Goal: Task Accomplishment & Management: Manage account settings

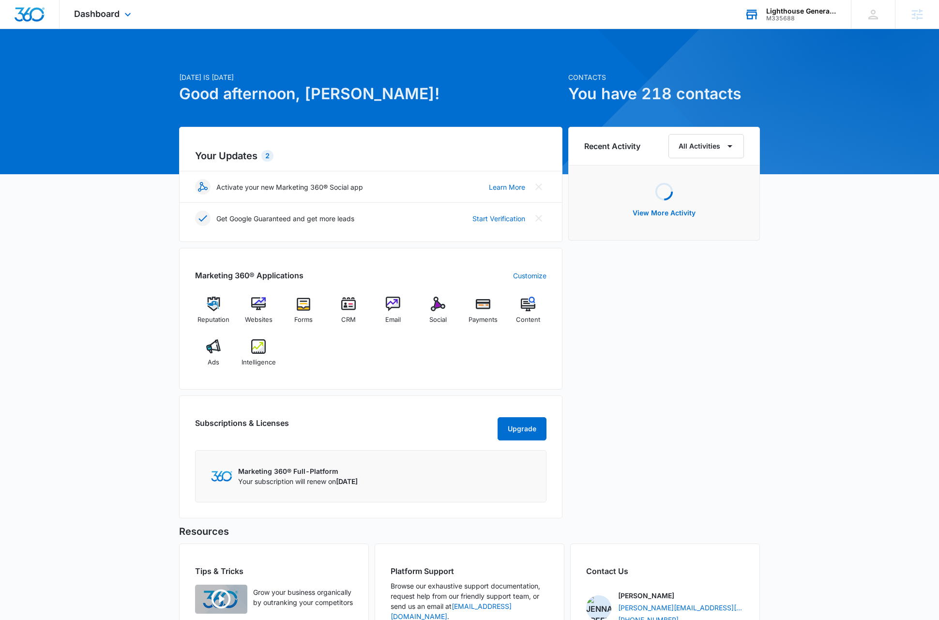
click at [814, 15] on div "M335688" at bounding box center [802, 18] width 71 height 7
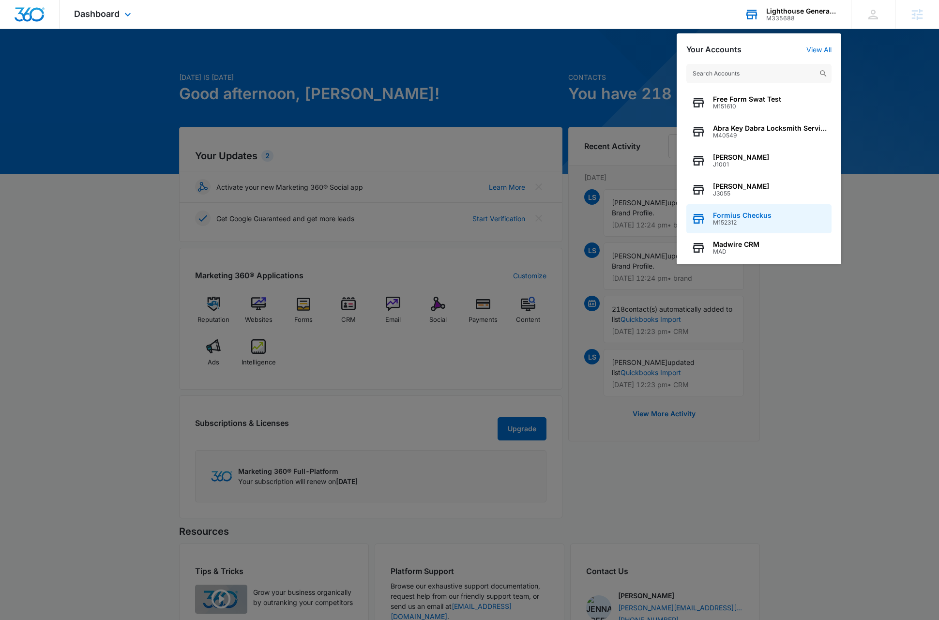
click at [733, 215] on span "Formius Checkus" at bounding box center [742, 216] width 59 height 8
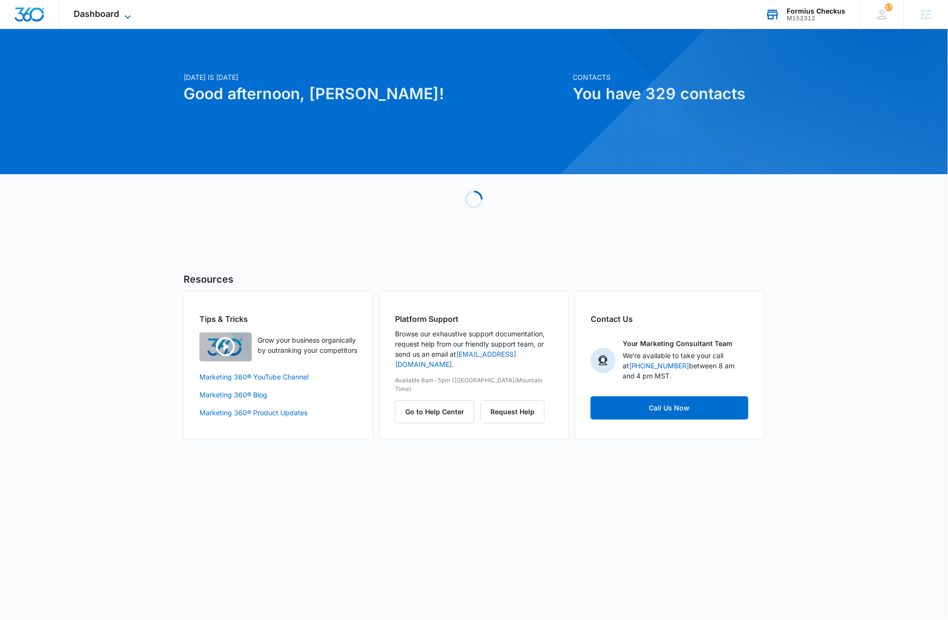
click at [128, 16] on icon at bounding box center [128, 17] width 12 height 12
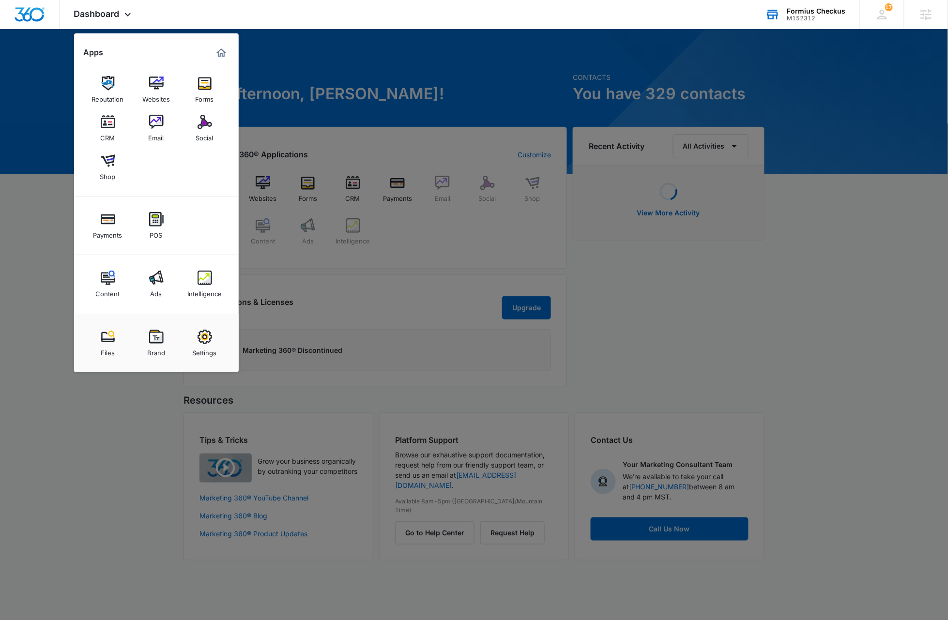
click at [204, 337] on img at bounding box center [205, 337] width 15 height 15
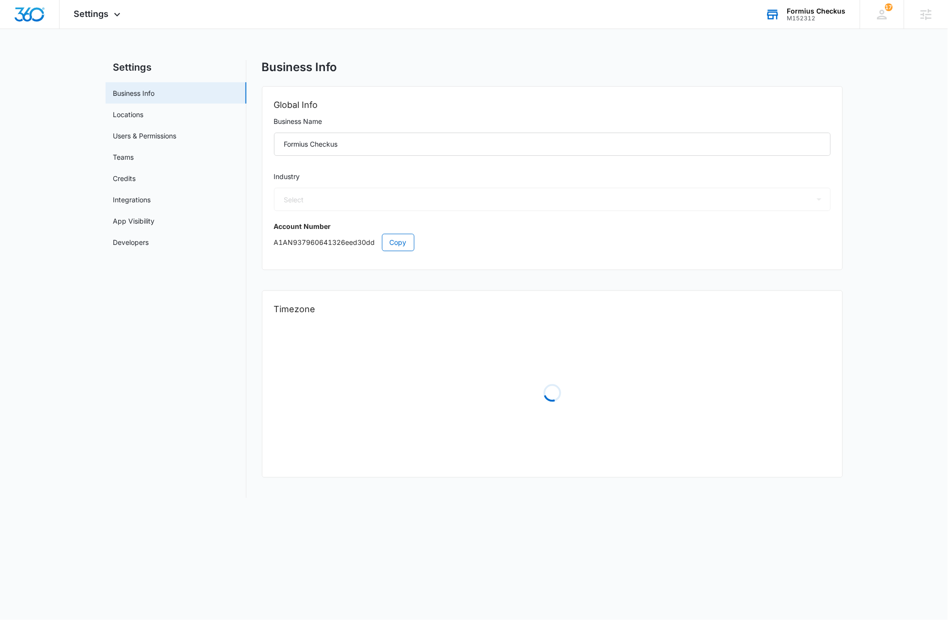
select select "44"
select select "US"
select select "America/[GEOGRAPHIC_DATA]"
click at [115, 13] on icon at bounding box center [117, 17] width 12 height 12
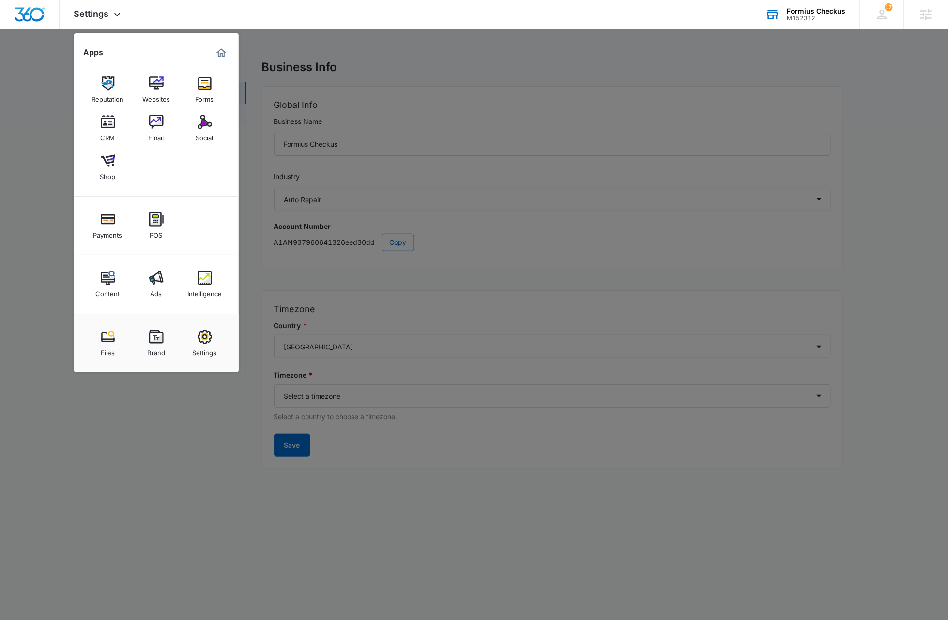
click at [109, 121] on img at bounding box center [108, 122] width 15 height 15
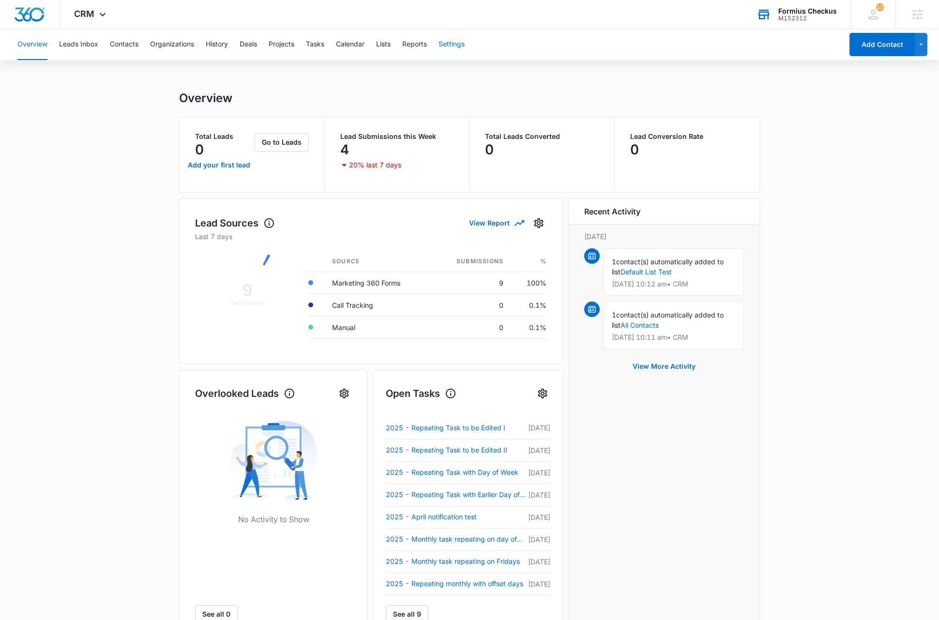
click at [455, 42] on button "Settings" at bounding box center [452, 44] width 26 height 31
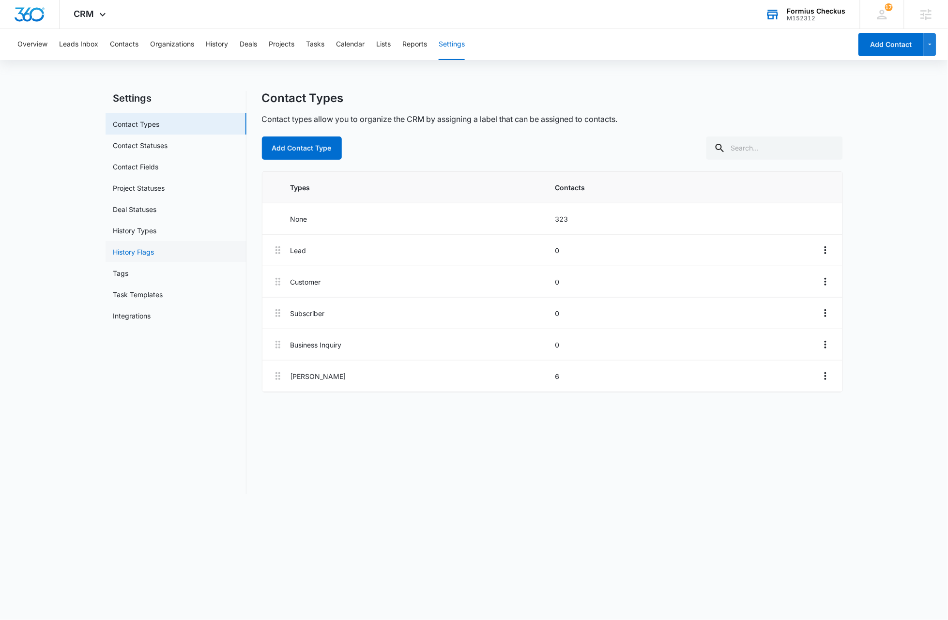
click at [146, 252] on link "History Flags" at bounding box center [133, 252] width 41 height 10
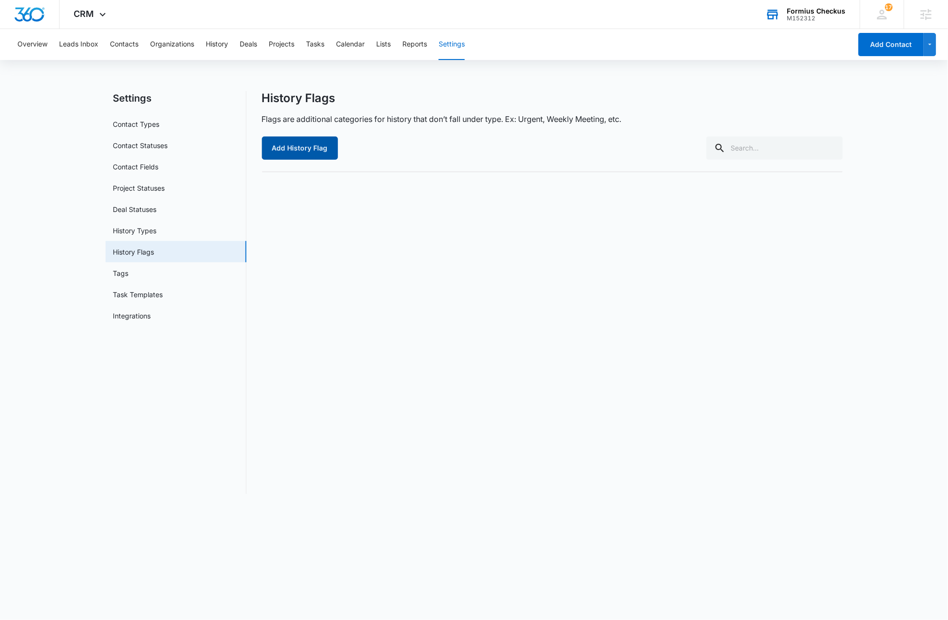
click at [324, 151] on button "Add History Flag" at bounding box center [300, 148] width 76 height 23
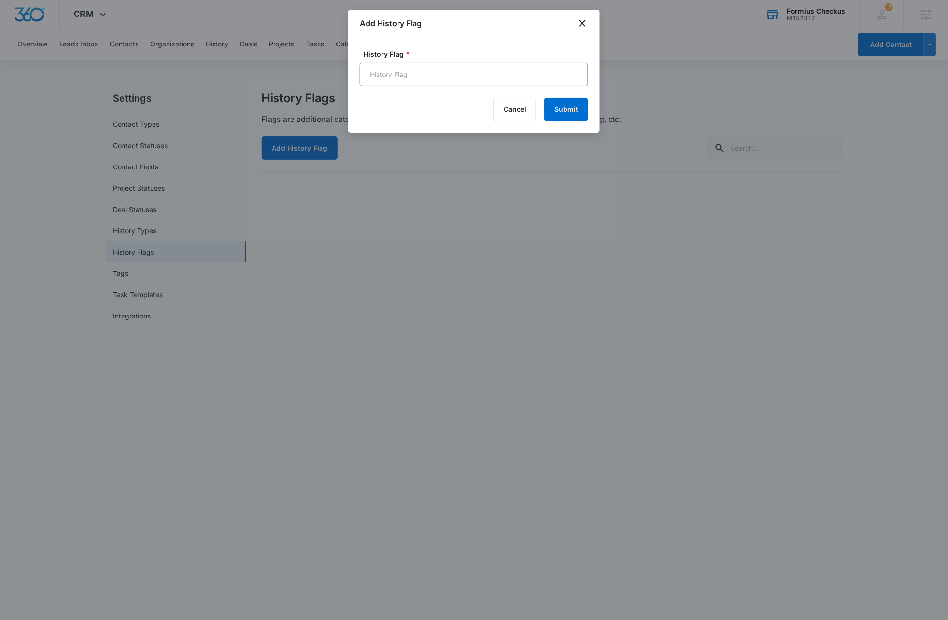
click at [421, 74] on input "History Flag *" at bounding box center [474, 74] width 229 height 23
click at [376, 77] on input "New formius flag" at bounding box center [474, 74] width 229 height 23
type input "new formius flag"
click at [559, 106] on button "Submit" at bounding box center [566, 109] width 44 height 23
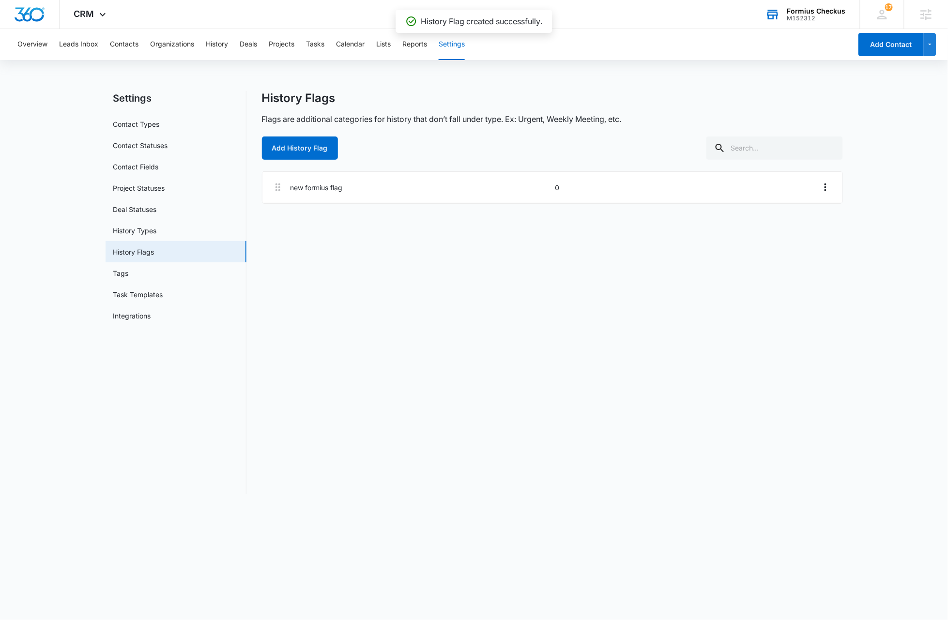
click at [473, 324] on div "History Flags Flags are additional categories for history that don’t fall under…" at bounding box center [552, 292] width 581 height 403
click at [116, 44] on button "Contacts" at bounding box center [124, 44] width 29 height 31
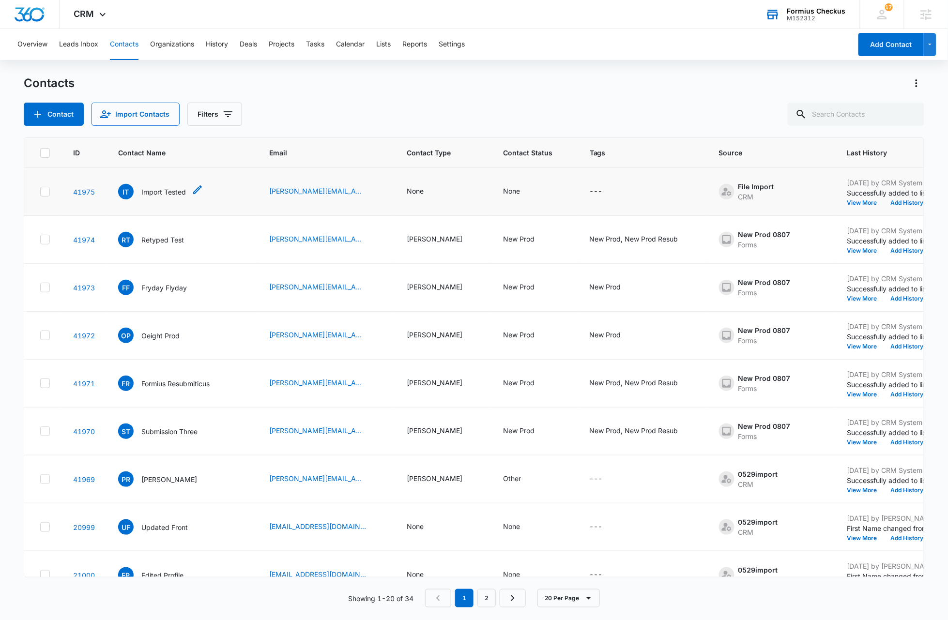
click at [176, 192] on p "Import Tested" at bounding box center [163, 192] width 45 height 10
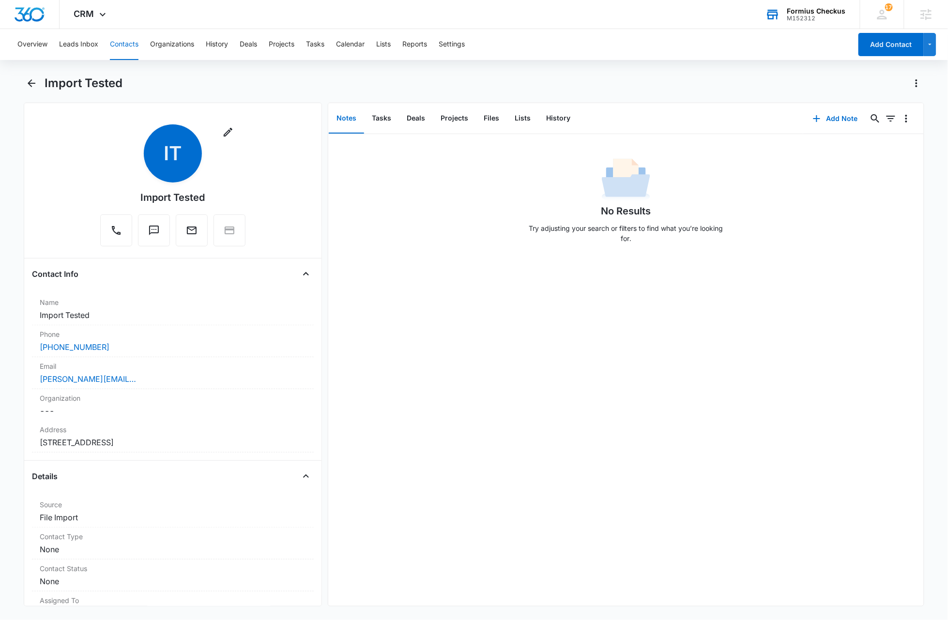
click at [632, 80] on div "Import Tested" at bounding box center [485, 83] width 880 height 15
click at [554, 118] on button "History" at bounding box center [559, 119] width 40 height 30
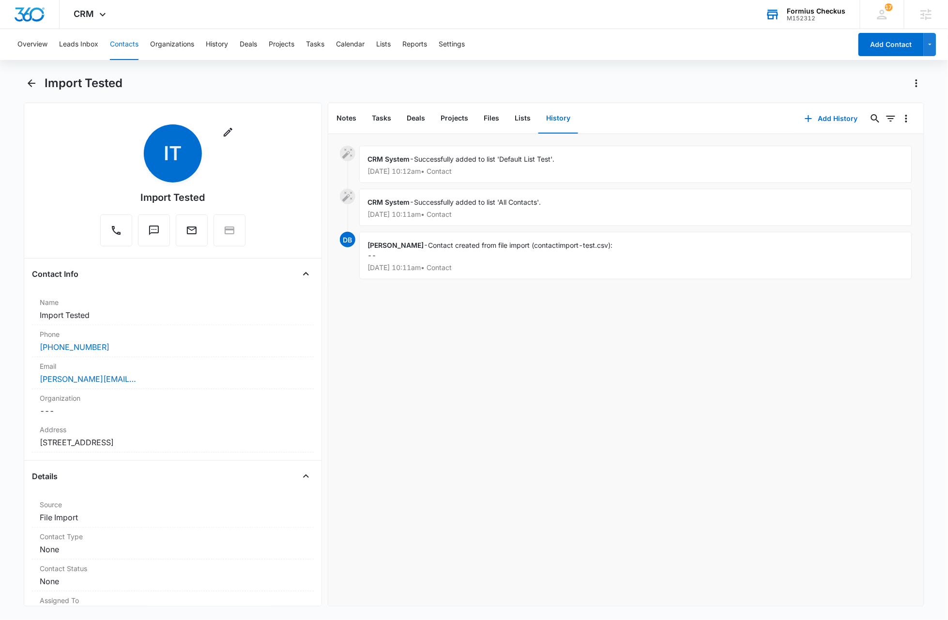
click at [512, 403] on div "CRM System - Successfully added to list 'Default List Test'. [DATE] 10:12am • C…" at bounding box center [626, 370] width 596 height 472
click at [825, 116] on button "Add History" at bounding box center [831, 118] width 73 height 23
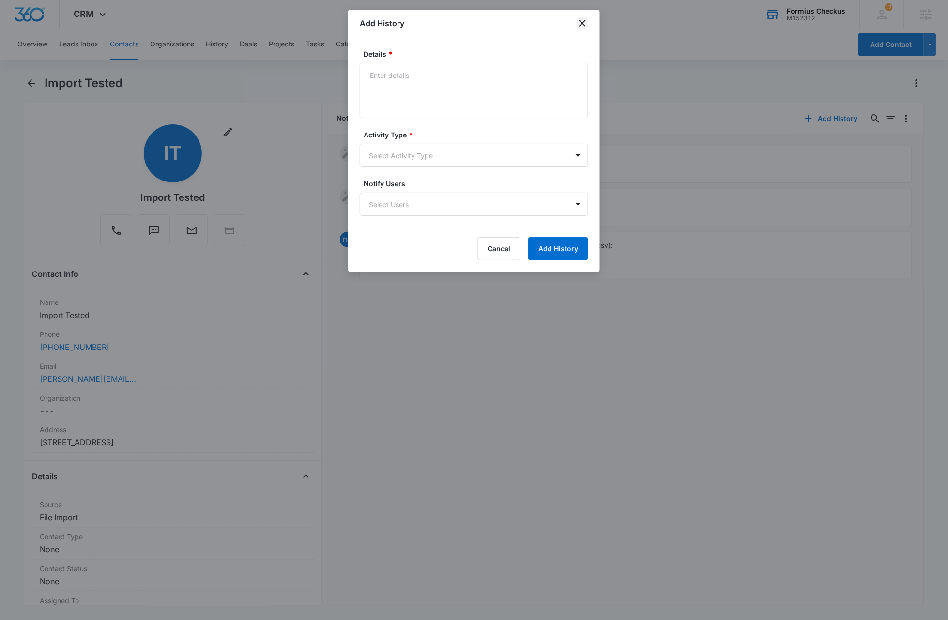
click at [584, 24] on icon "close" at bounding box center [582, 23] width 7 height 7
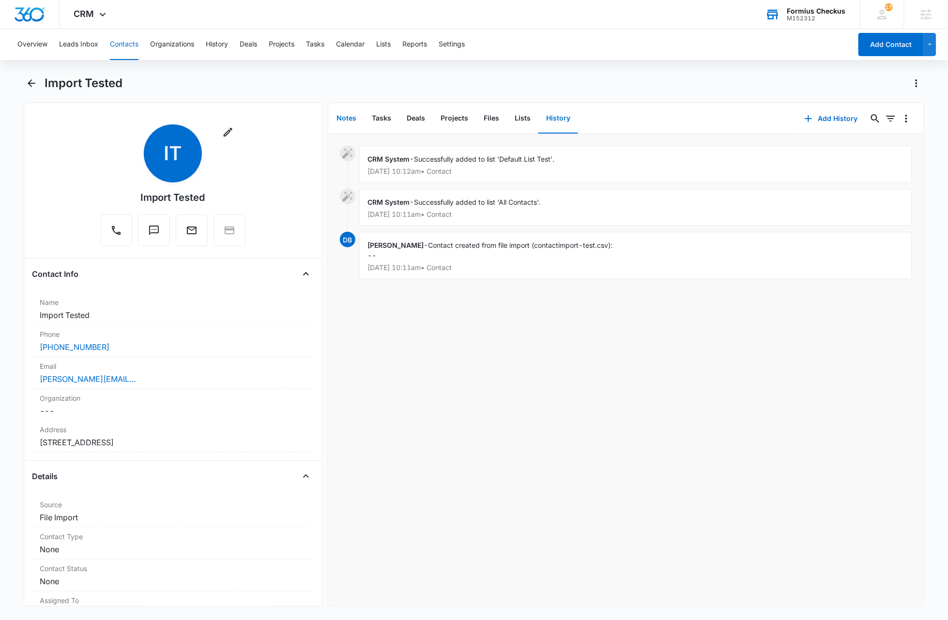
click at [353, 116] on button "Notes" at bounding box center [346, 119] width 35 height 30
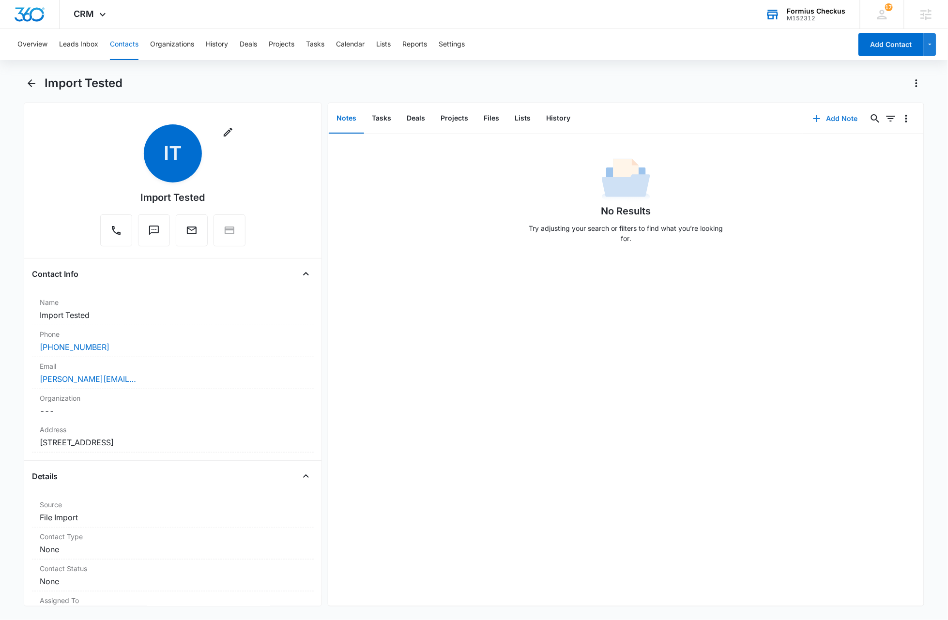
click at [829, 116] on button "Add Note" at bounding box center [835, 118] width 64 height 23
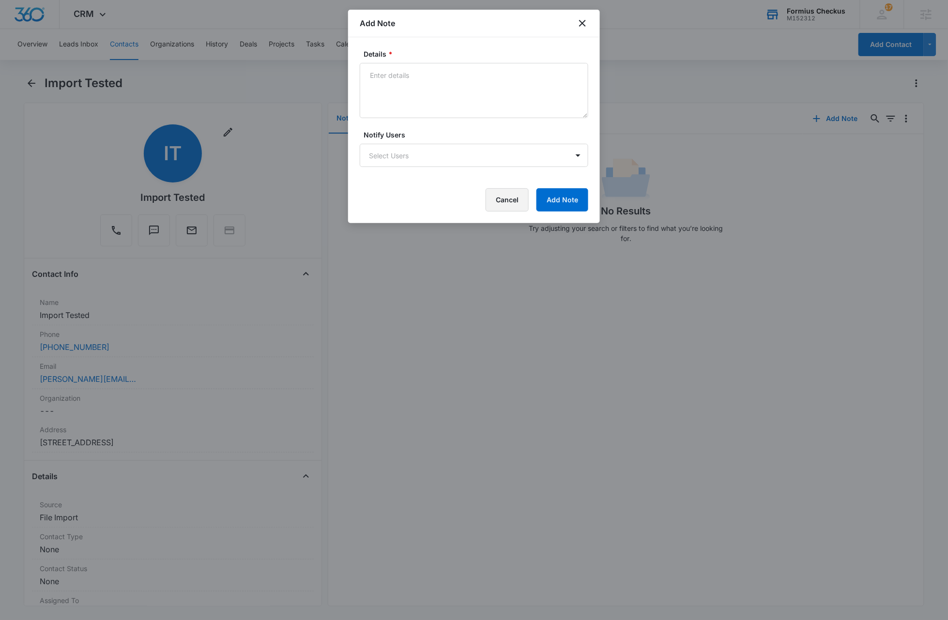
click at [509, 197] on button "Cancel" at bounding box center [507, 199] width 43 height 23
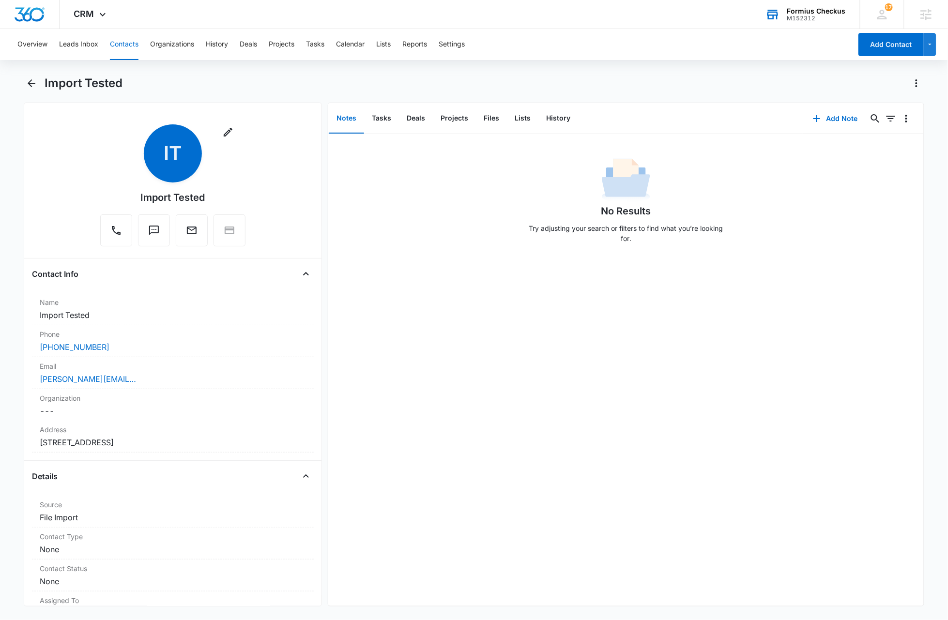
click at [584, 298] on div "No Results Try adjusting your search or filters to find what you’re looking for." at bounding box center [626, 370] width 596 height 472
click at [556, 116] on button "History" at bounding box center [559, 119] width 40 height 30
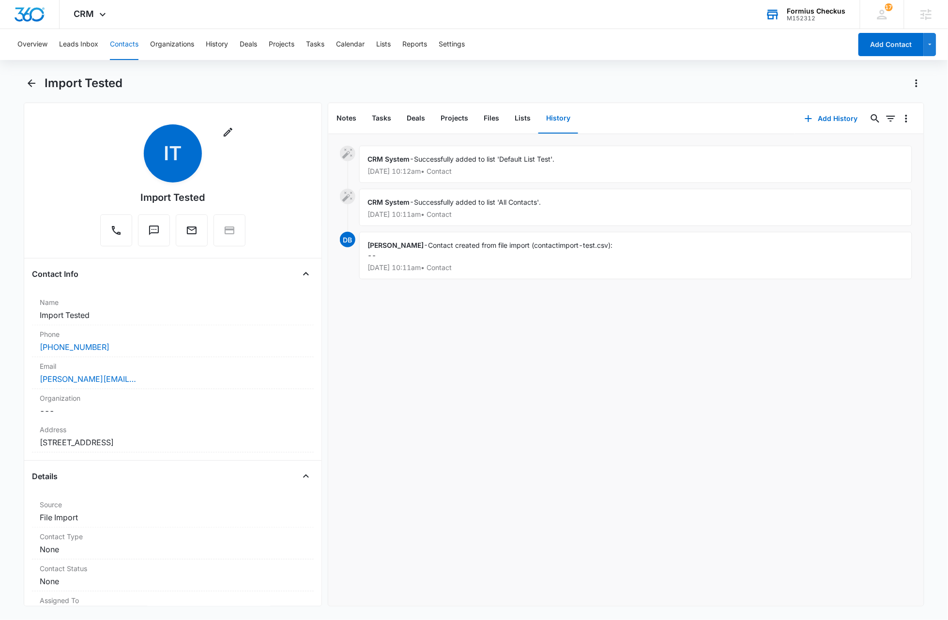
click at [599, 383] on div "CRM System - Successfully added to list 'Default List Test'. [DATE] 10:12am • C…" at bounding box center [626, 370] width 596 height 472
click at [901, 120] on icon "Overflow Menu" at bounding box center [907, 119] width 12 height 12
click at [806, 118] on icon "button" at bounding box center [809, 119] width 12 height 12
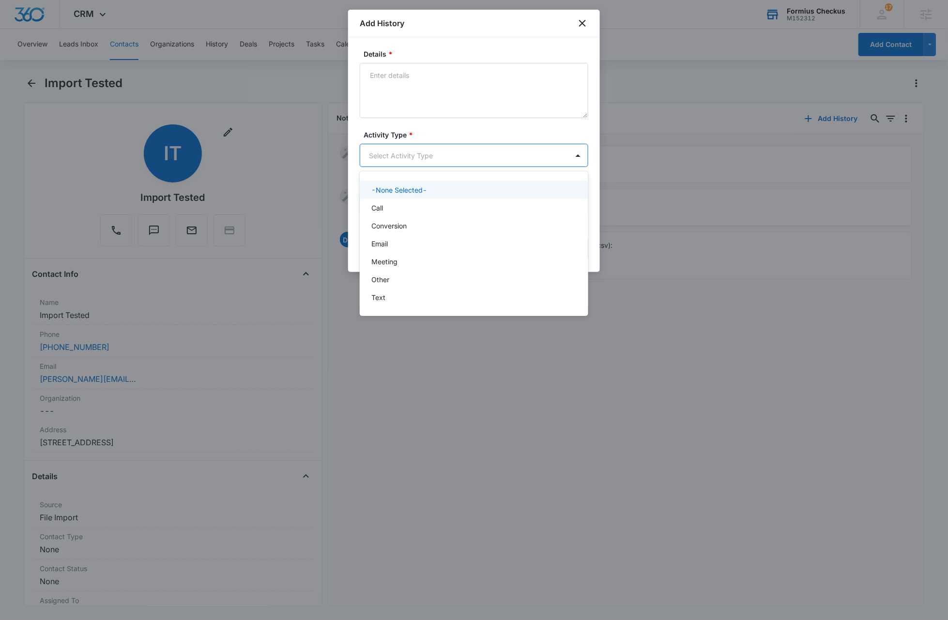
click at [453, 155] on body "CRM Apps Reputation Websites Forms CRM Email Social Shop Payments POS Content A…" at bounding box center [474, 310] width 948 height 620
click at [391, 279] on div "Other" at bounding box center [472, 280] width 203 height 10
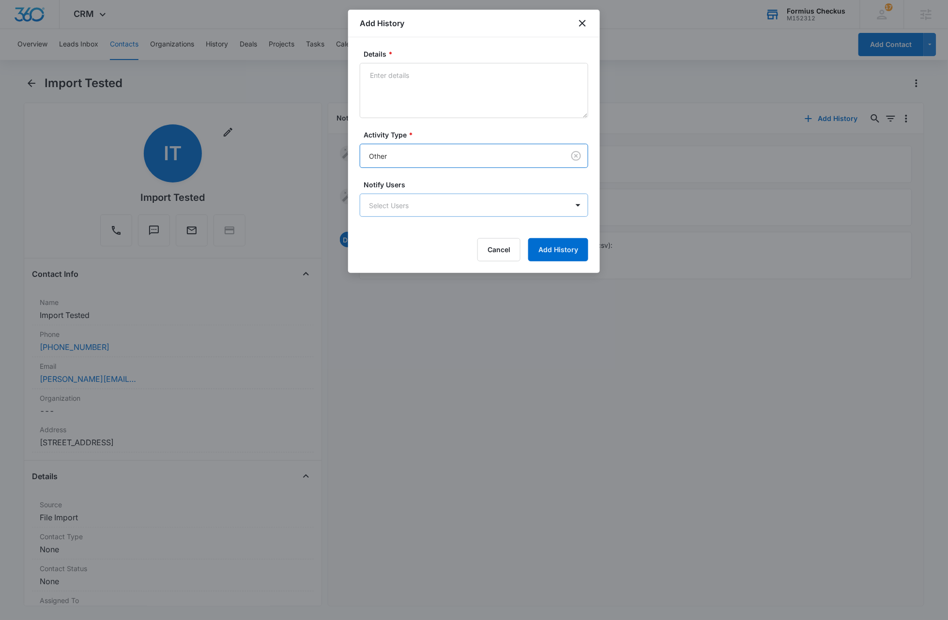
click at [508, 205] on body "CRM Apps Reputation Websites Forms CRM Email Social Shop Payments POS Content A…" at bounding box center [474, 310] width 948 height 620
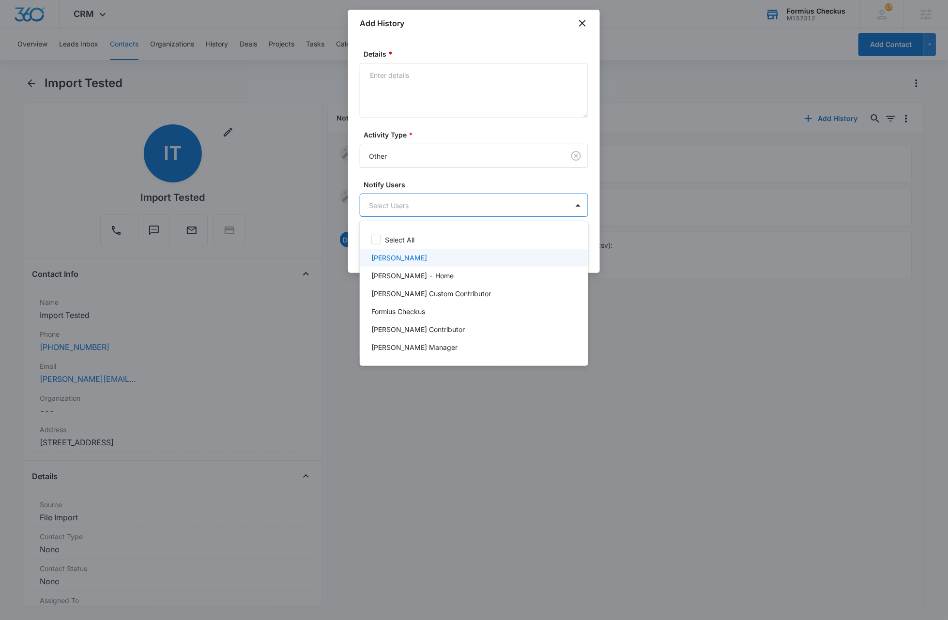
click at [407, 258] on p "[PERSON_NAME]" at bounding box center [399, 258] width 56 height 10
click at [491, 181] on div at bounding box center [474, 310] width 948 height 620
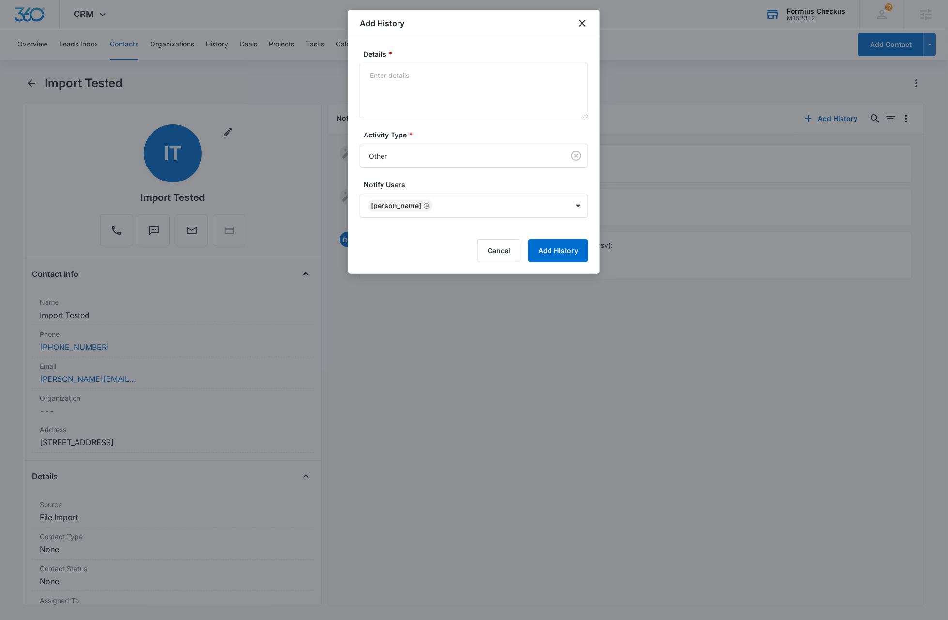
click at [418, 251] on div "Cancel Add History" at bounding box center [474, 250] width 229 height 23
click at [497, 254] on button "Cancel" at bounding box center [498, 250] width 43 height 23
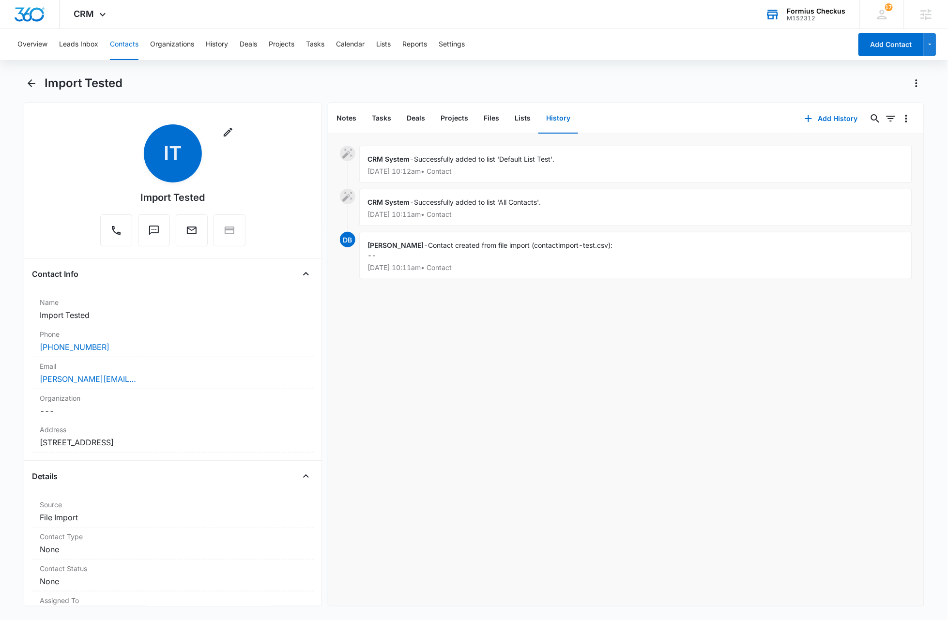
click at [474, 373] on div "CRM System - Successfully added to list 'Default List Test'. [DATE] 10:12am • C…" at bounding box center [626, 370] width 596 height 472
click at [821, 118] on button "Add History" at bounding box center [831, 118] width 73 height 23
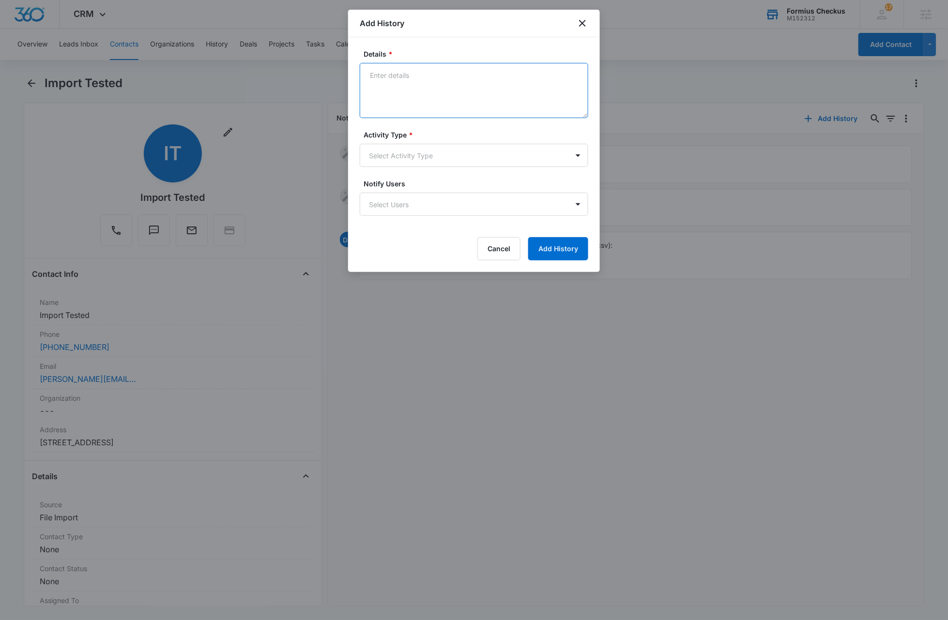
click at [428, 81] on textarea "Details *" at bounding box center [474, 90] width 229 height 55
click at [428, 77] on textarea "Details *" at bounding box center [474, 90] width 229 height 55
type textarea "m"
type textarea "added some history..."
click at [443, 155] on body "CRM Apps Reputation Websites Forms CRM Email Social Shop Payments POS Content A…" at bounding box center [474, 310] width 948 height 620
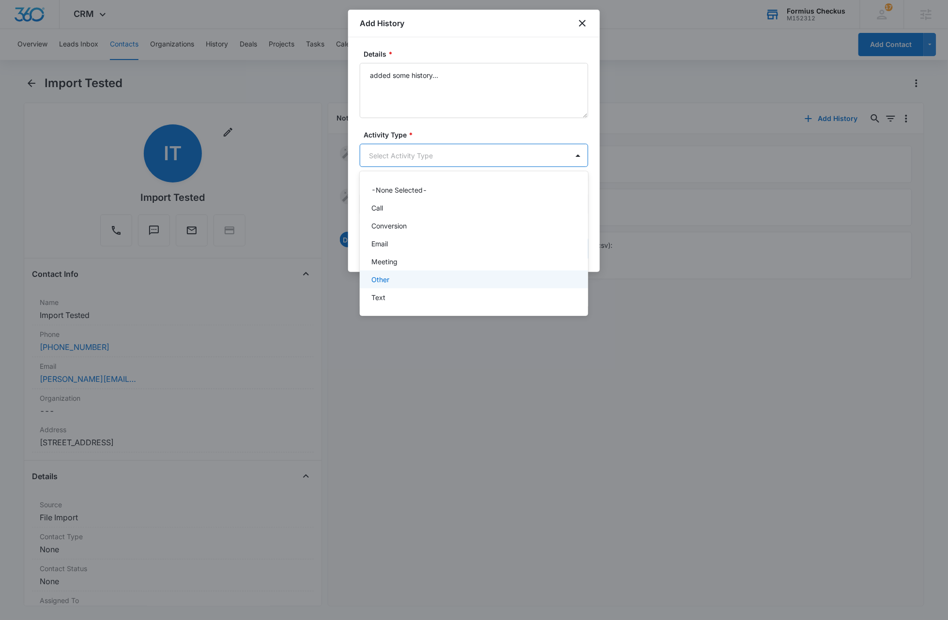
click at [387, 279] on p "Other" at bounding box center [380, 280] width 18 height 10
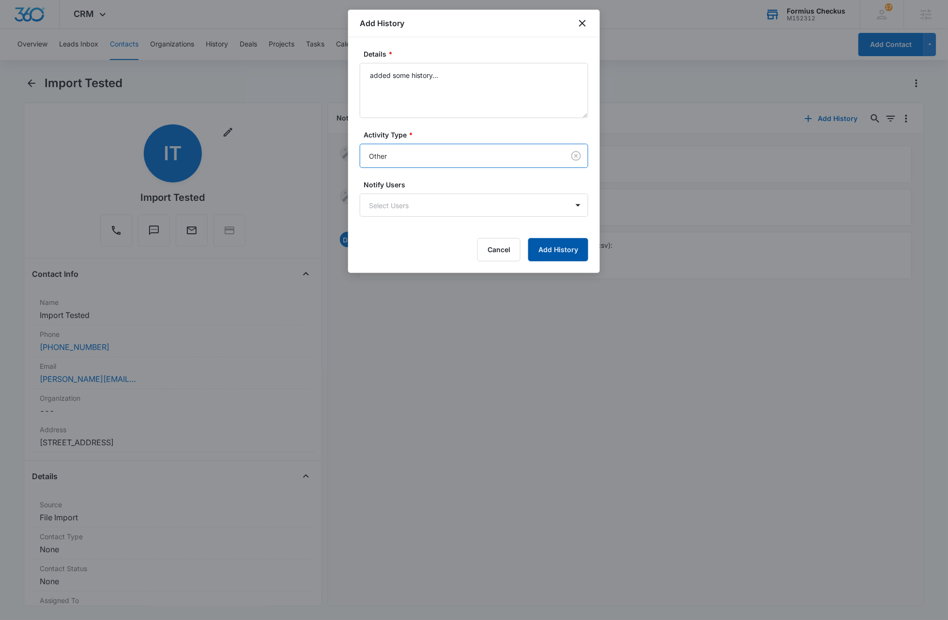
click at [575, 251] on button "Add History" at bounding box center [558, 249] width 60 height 23
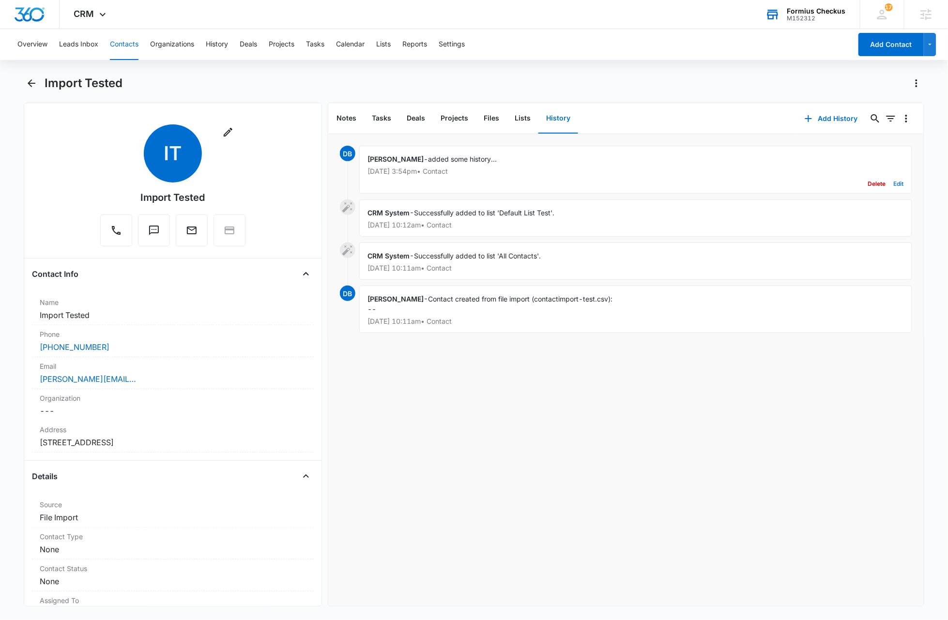
click at [894, 184] on button "Edit" at bounding box center [899, 184] width 10 height 18
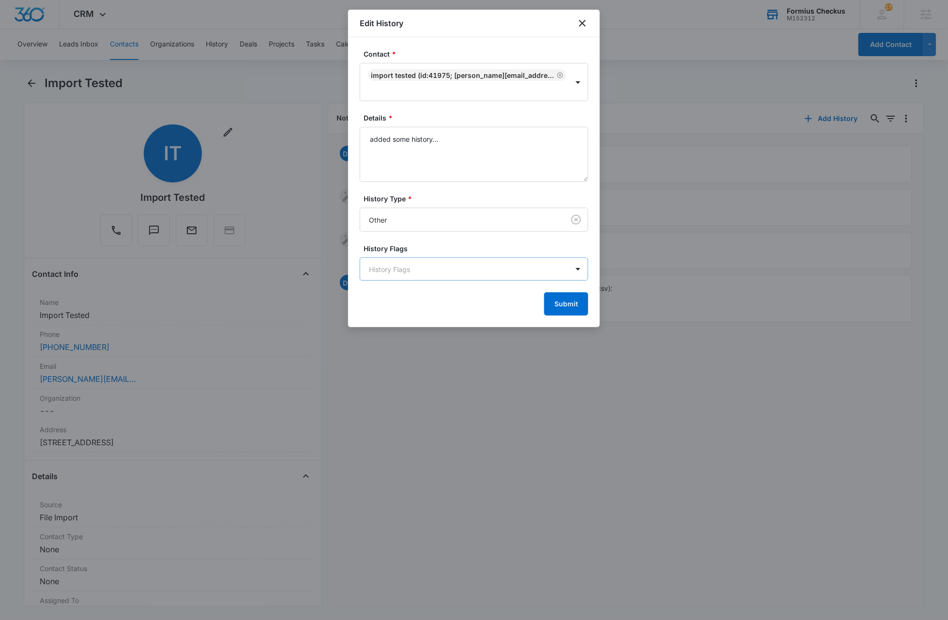
click at [511, 269] on body "CRM Apps Reputation Websites Forms CRM Email Social Shop Payments POS Content A…" at bounding box center [474, 310] width 948 height 620
click at [499, 273] on body "CRM Apps Reputation Websites Forms CRM Email Social Shop Payments POS Content A…" at bounding box center [474, 310] width 948 height 620
click at [492, 274] on body "CRM Apps Reputation Websites Forms CRM Email Social Shop Payments POS Content A…" at bounding box center [474, 310] width 948 height 620
click at [391, 324] on p "new formius flag" at bounding box center [397, 322] width 52 height 10
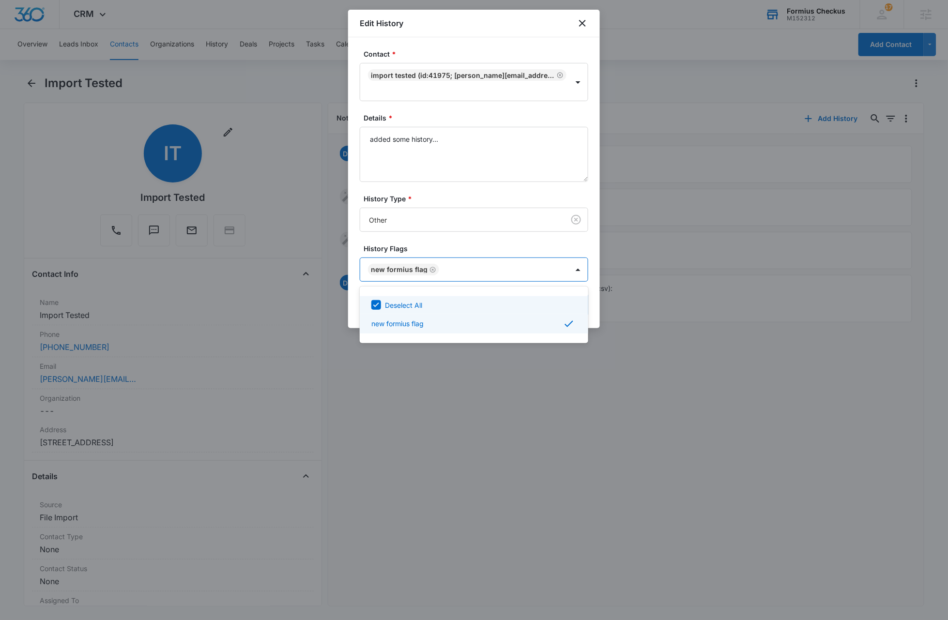
click at [597, 297] on div at bounding box center [474, 310] width 948 height 620
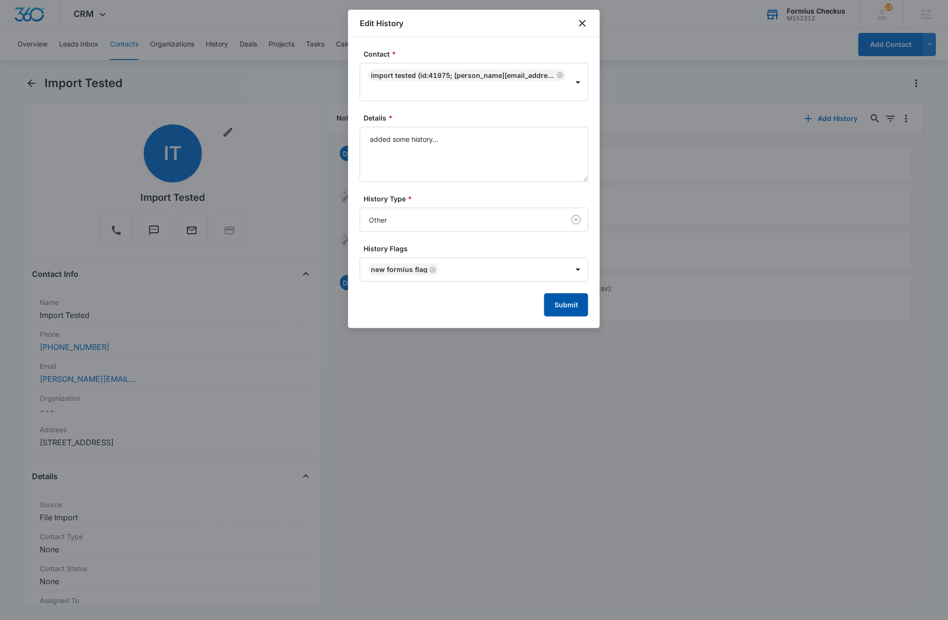
click at [567, 308] on button "Submit" at bounding box center [566, 304] width 44 height 23
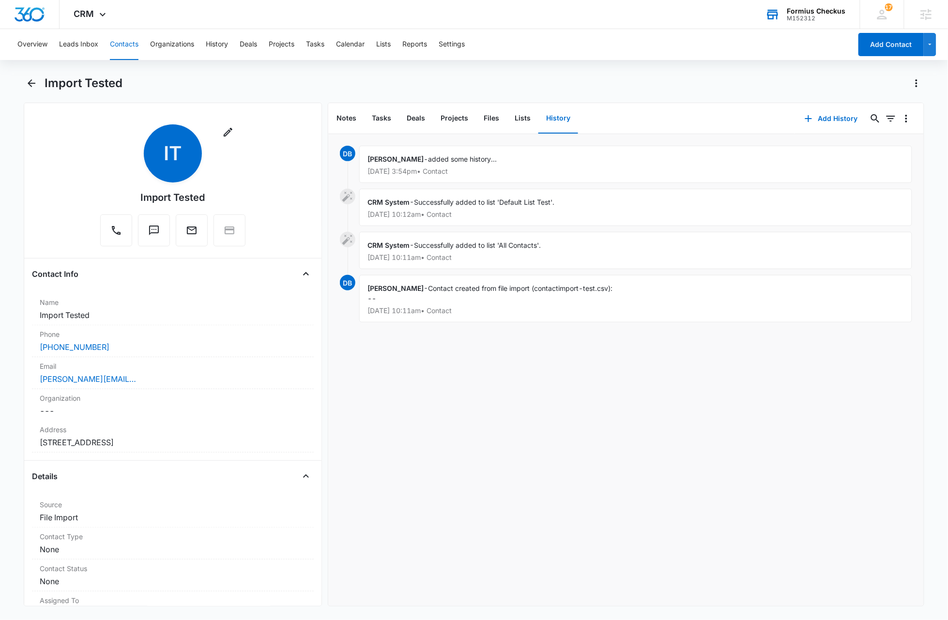
click at [560, 465] on div "DB [PERSON_NAME] - added some history... [DATE] 3:54pm • Contact Delete Edit CR…" at bounding box center [626, 370] width 596 height 472
click at [123, 45] on button "Contacts" at bounding box center [124, 44] width 29 height 31
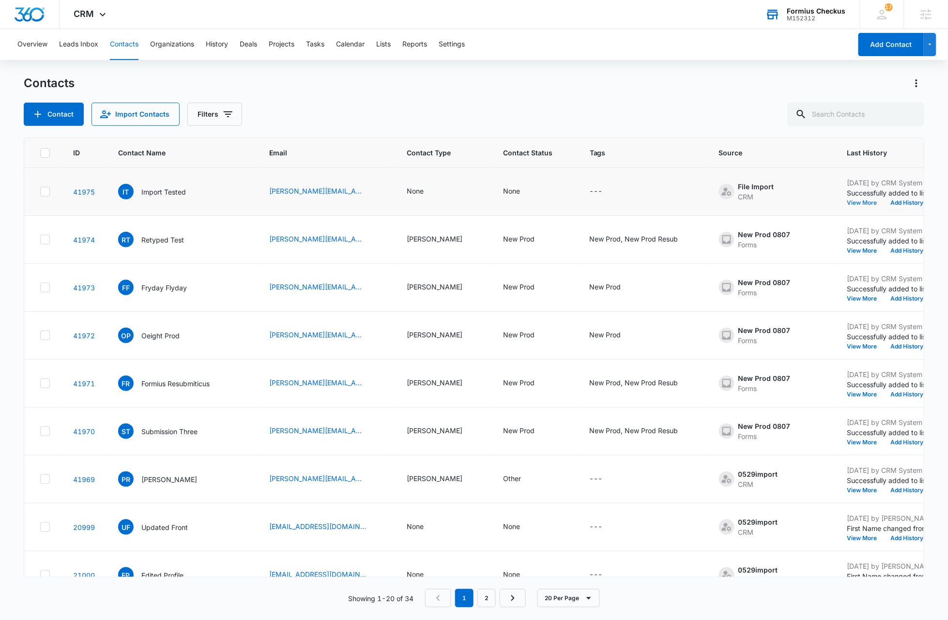
click at [847, 203] on button "View More" at bounding box center [865, 203] width 37 height 6
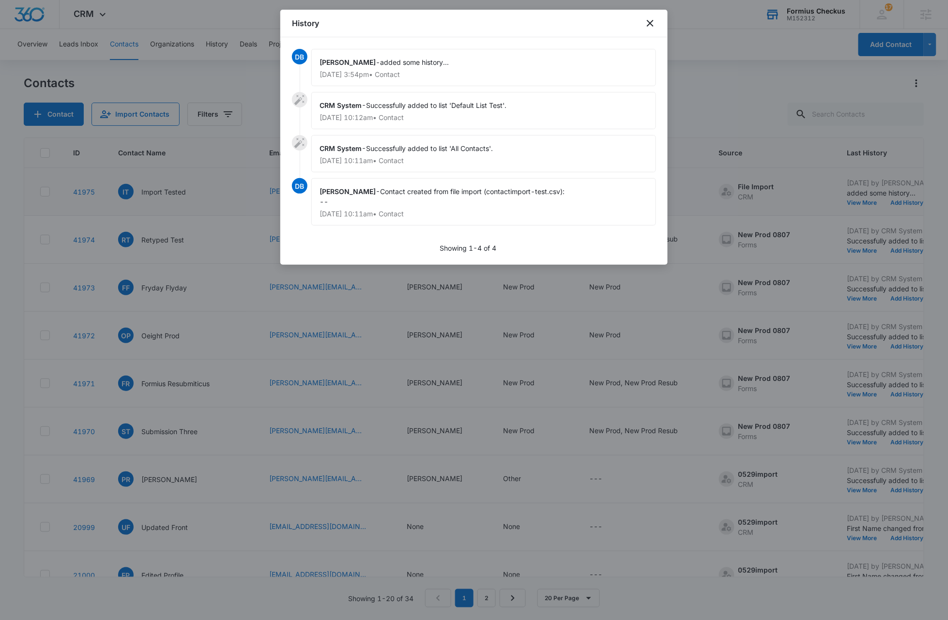
click at [511, 68] on div "[PERSON_NAME] - added some history... [DATE] 3:54pm • Contact" at bounding box center [483, 67] width 345 height 37
click at [562, 66] on div "[PERSON_NAME] - added some history... [DATE] 3:54pm • Contact" at bounding box center [483, 67] width 345 height 37
click at [646, 23] on icon "close" at bounding box center [651, 23] width 12 height 12
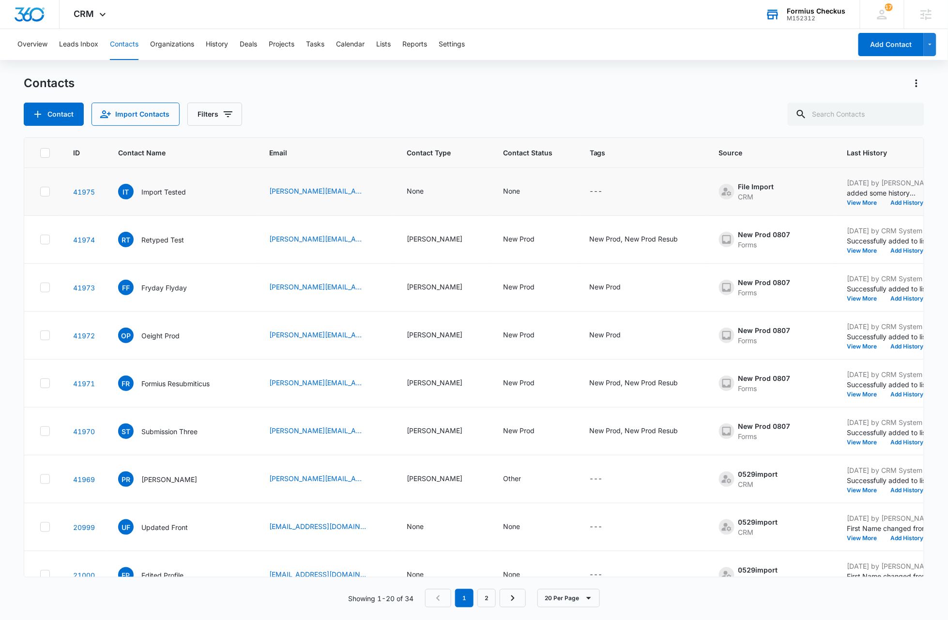
click at [349, 97] on div "Contacts Contact Import Contacts Filters" at bounding box center [474, 101] width 901 height 50
